Goal: Task Accomplishment & Management: Complete application form

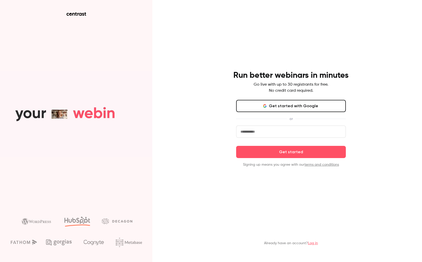
click at [266, 107] on icon "button" at bounding box center [264, 106] width 3 height 1
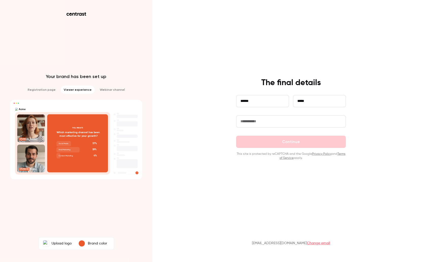
click at [256, 122] on input "text" at bounding box center [291, 121] width 110 height 12
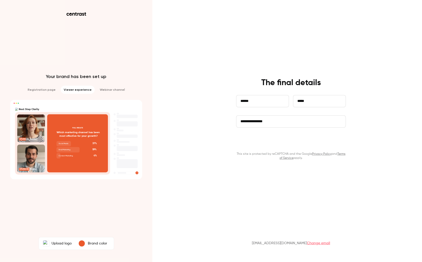
type input "**********"
click at [293, 144] on button "Continue" at bounding box center [291, 142] width 110 height 12
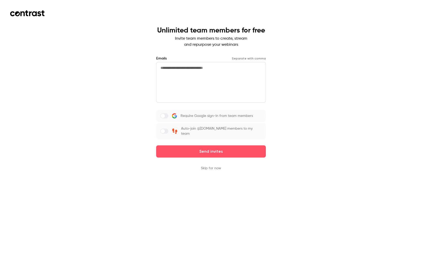
click at [215, 168] on button "Skip for now" at bounding box center [211, 168] width 20 height 5
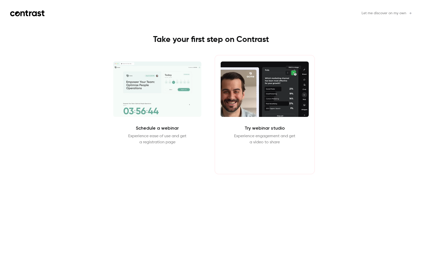
click at [266, 161] on button "Enter Studio" at bounding box center [265, 157] width 33 height 12
